Goal: Download file/media

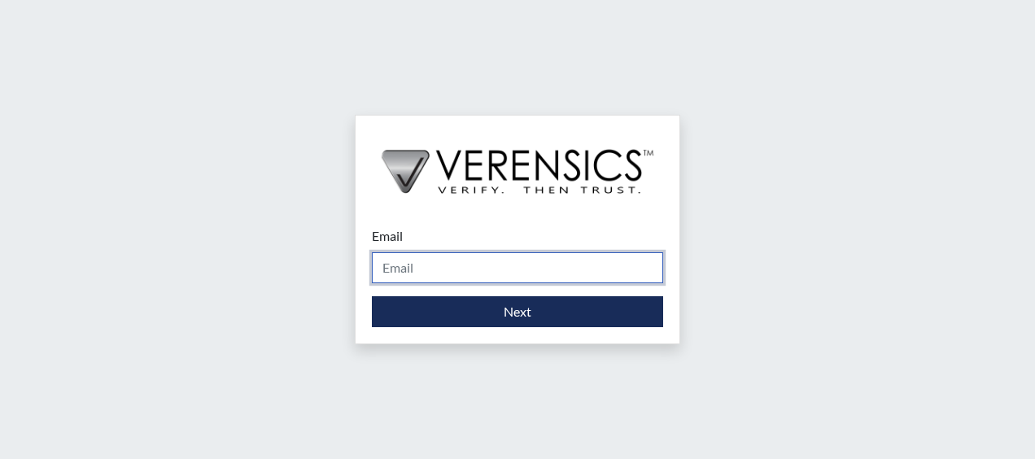
click at [532, 267] on input "Email" at bounding box center [517, 267] width 291 height 31
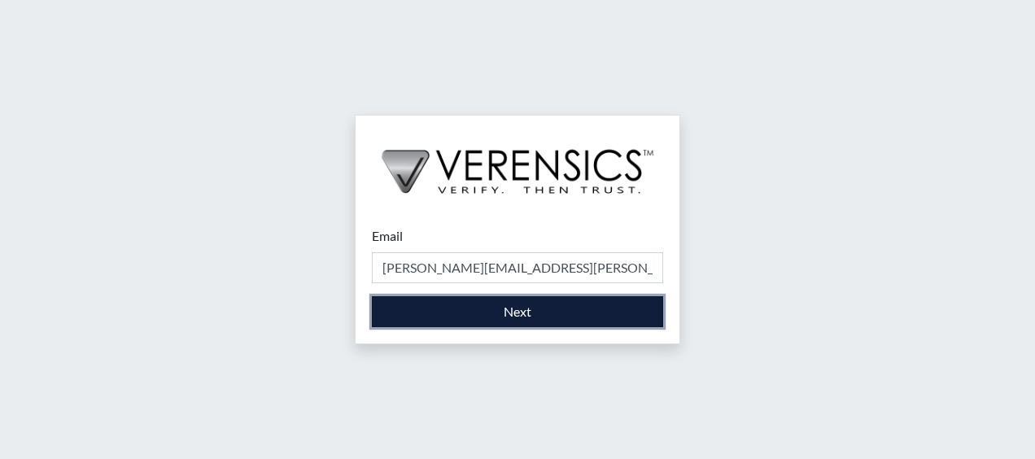
click at [556, 316] on button "Next" at bounding box center [517, 311] width 291 height 31
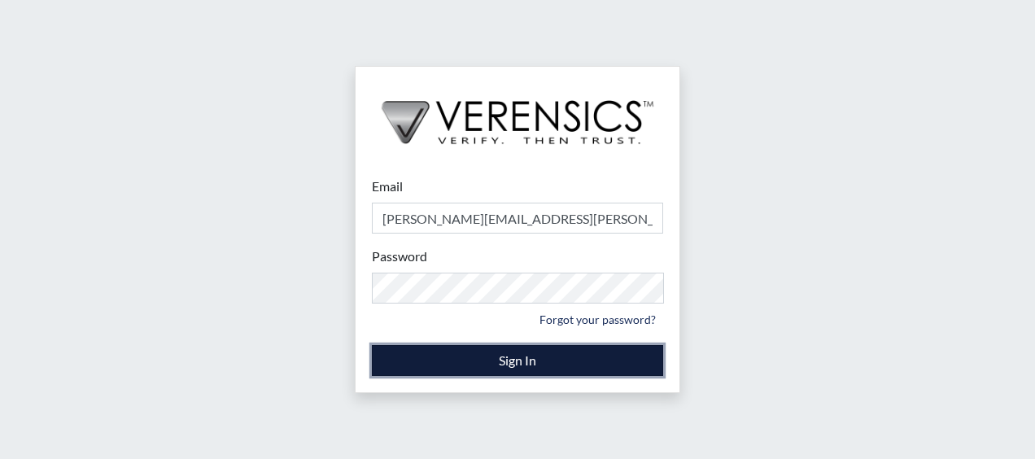
click at [517, 368] on button "Sign In" at bounding box center [517, 360] width 291 height 31
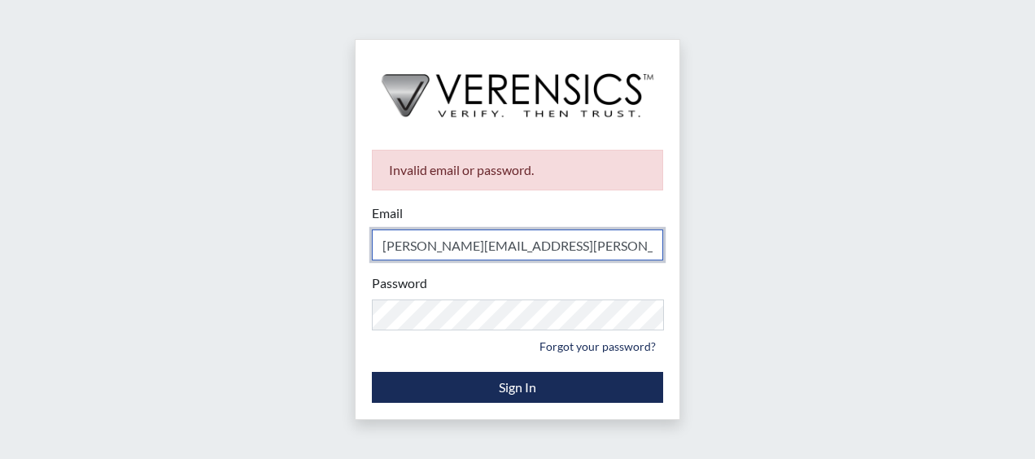
click at [581, 249] on input "[PERSON_NAME][EMAIL_ADDRESS][PERSON_NAME][DOMAIN_NAME]" at bounding box center [517, 244] width 291 height 31
type input "[PERSON_NAME][EMAIL_ADDRESS][PERSON_NAME][DOMAIN_NAME]"
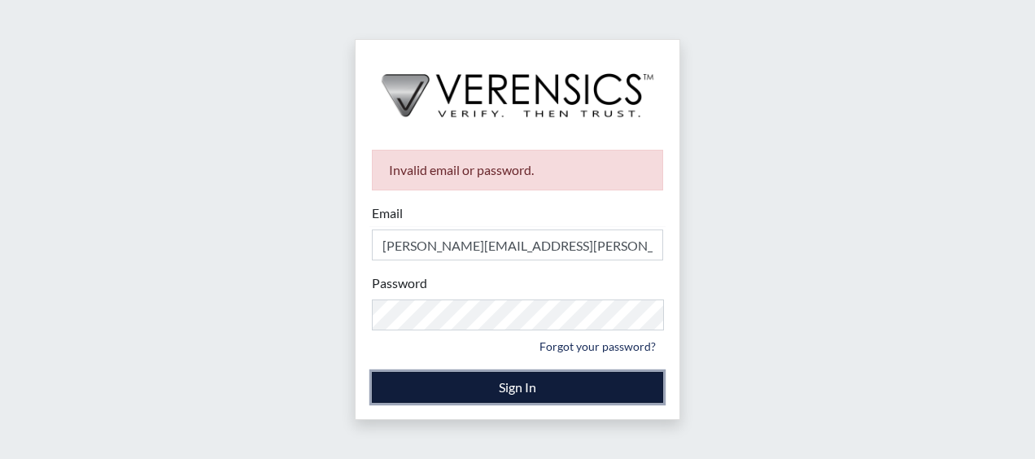
click at [539, 386] on button "Sign In" at bounding box center [517, 387] width 291 height 31
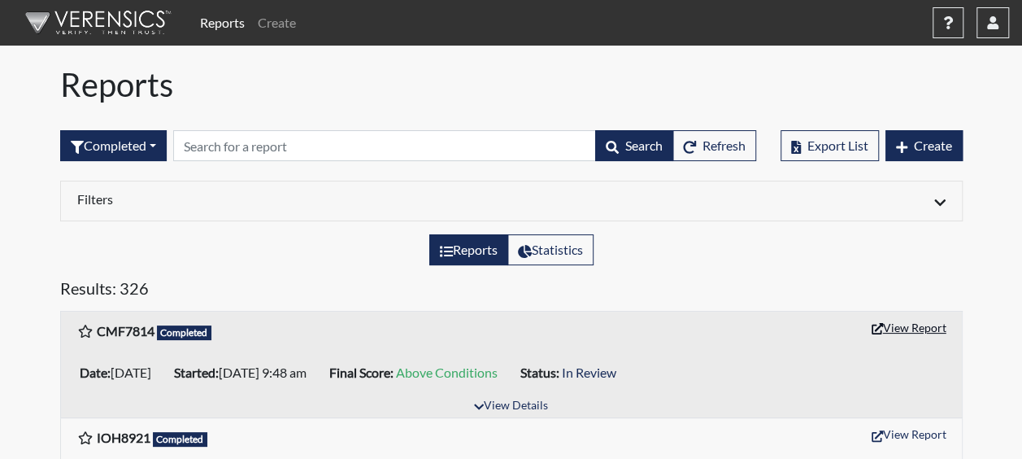
click at [913, 329] on button "View Report" at bounding box center [909, 327] width 89 height 25
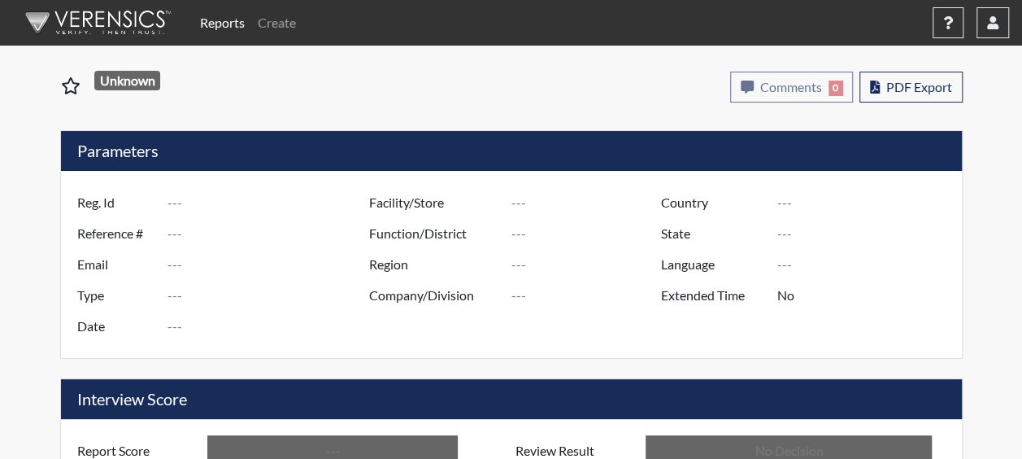
type input "CMF7814"
type input "50906"
type input "---"
type input "Corrections Pre-Employment"
type input "Aug 25, 2025"
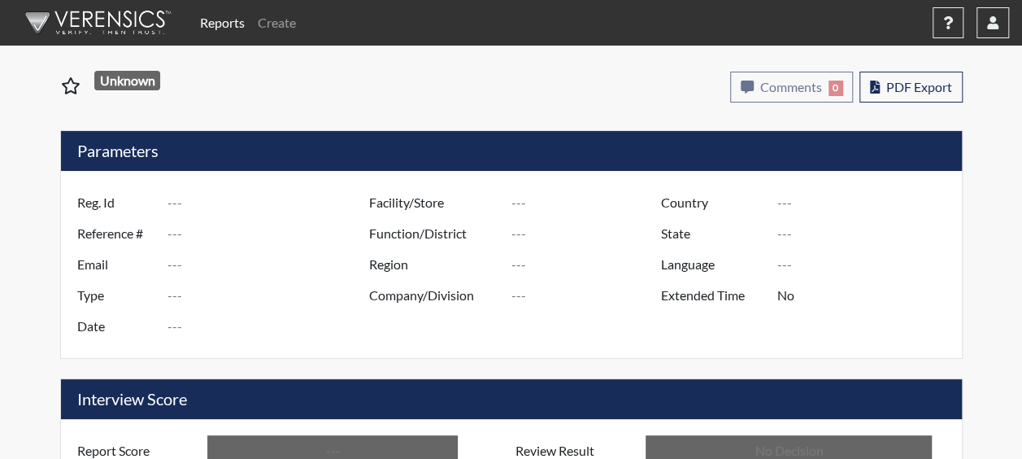
type input "Dodge SP"
type input "[GEOGRAPHIC_DATA]"
type input "[US_STATE]"
type input "English"
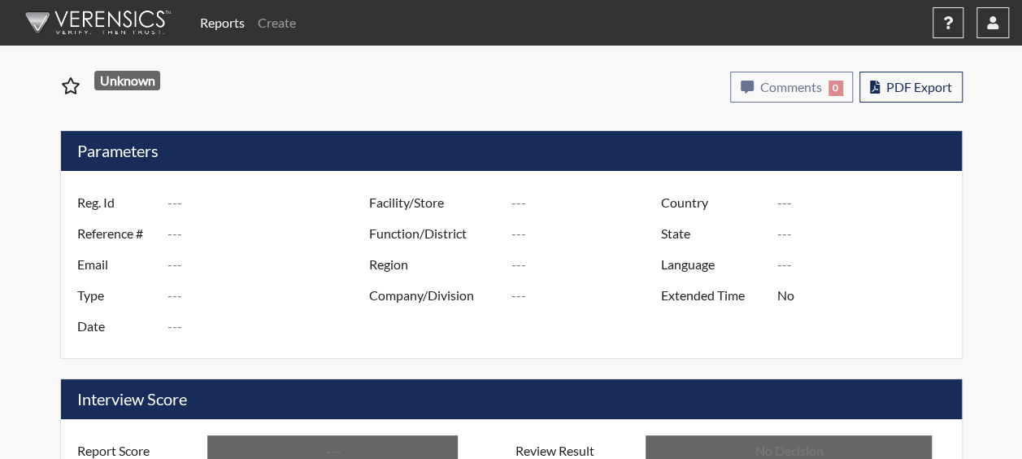
type input "Above Conditions"
type input "In Review"
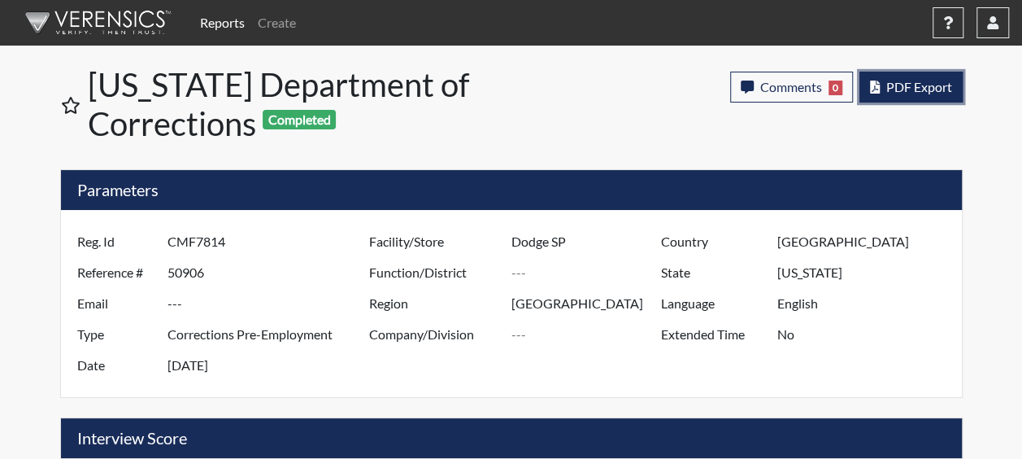
click at [907, 85] on span "PDF Export" at bounding box center [920, 86] width 66 height 15
